Goal: Contribute content: Contribute content

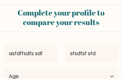
select select "VN"
